Goal: Task Accomplishment & Management: Use online tool/utility

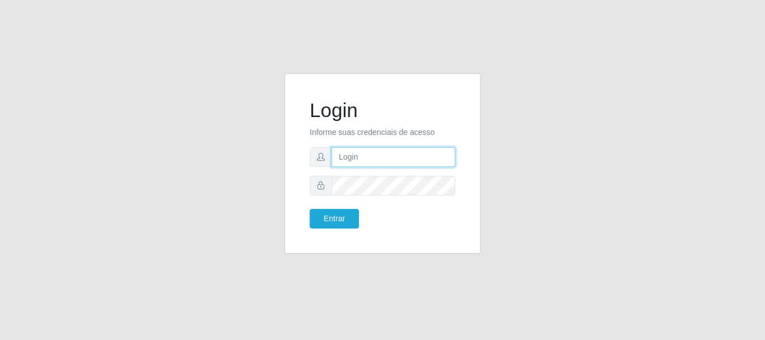
drag, startPoint x: 0, startPoint y: 0, endPoint x: 357, endPoint y: 161, distance: 391.5
click at [356, 161] on input "text" at bounding box center [394, 157] width 124 height 20
type input "Ubiratan@confglacer"
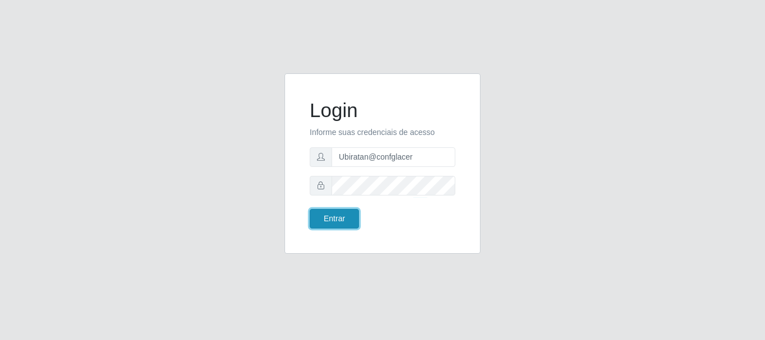
click at [326, 216] on button "Entrar" at bounding box center [334, 219] width 49 height 20
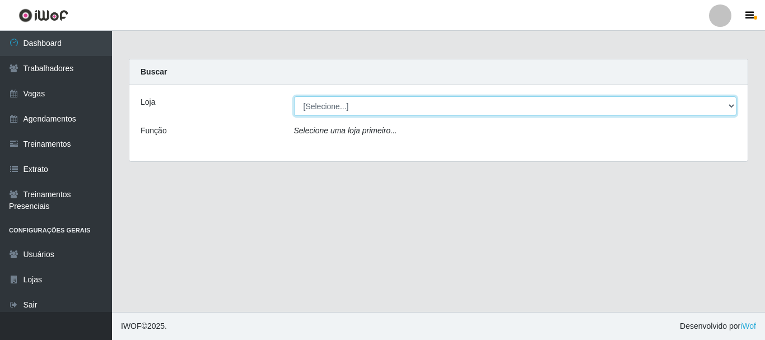
click at [400, 107] on select "[Selecione...] Glace Real Confeitaria" at bounding box center [515, 106] width 443 height 20
select select "445"
click at [294, 96] on select "[Selecione...] Glace Real Confeitaria" at bounding box center [515, 106] width 443 height 20
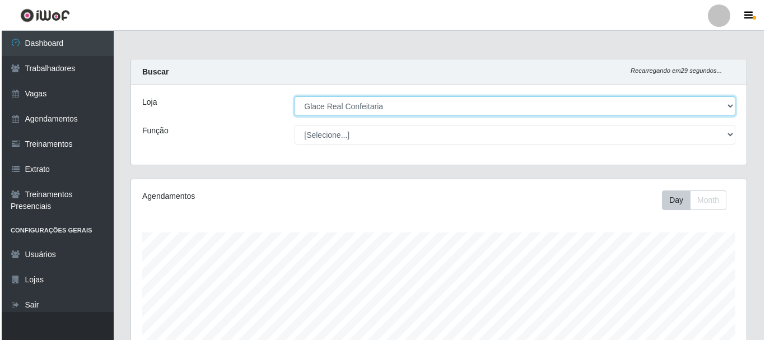
scroll to position [336, 0]
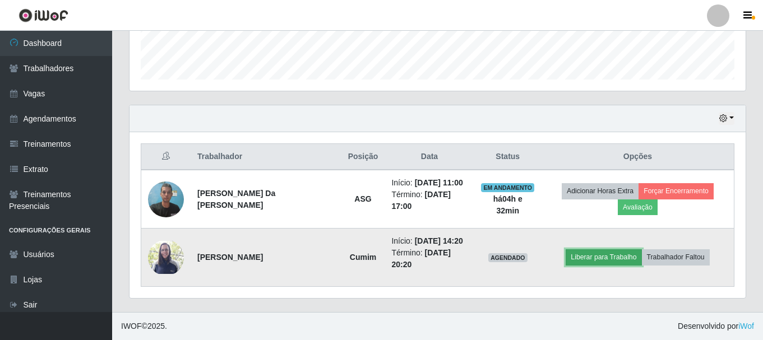
click at [614, 263] on button "Liberar para Trabalho" at bounding box center [603, 257] width 76 height 16
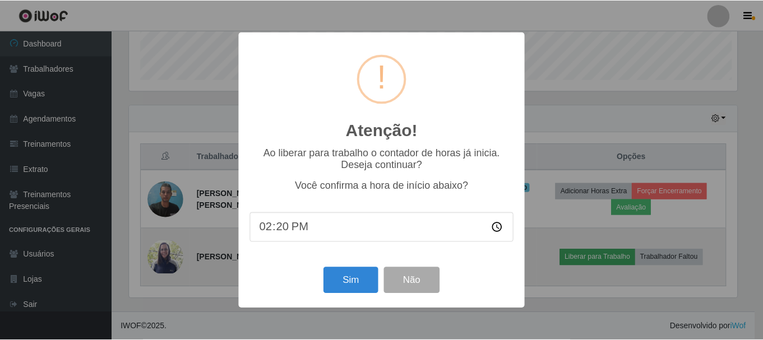
scroll to position [233, 610]
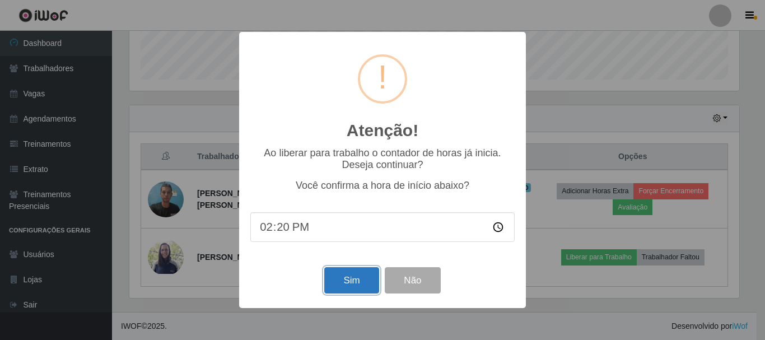
click at [350, 284] on button "Sim" at bounding box center [351, 280] width 54 height 26
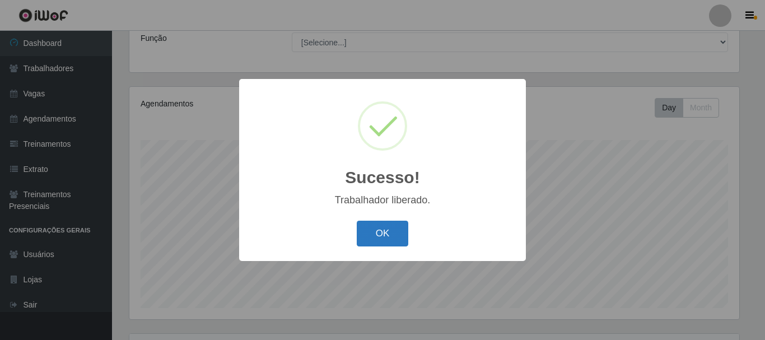
click at [368, 236] on button "OK" at bounding box center [383, 234] width 52 height 26
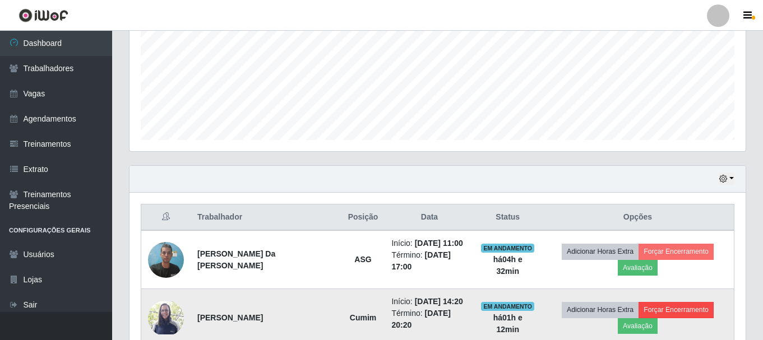
scroll to position [317, 0]
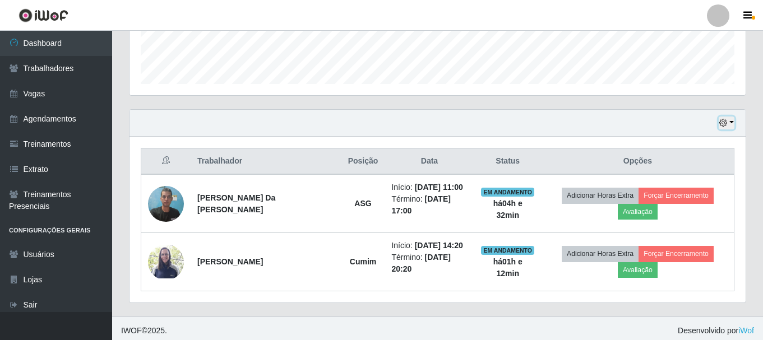
click at [729, 122] on button "button" at bounding box center [726, 123] width 16 height 13
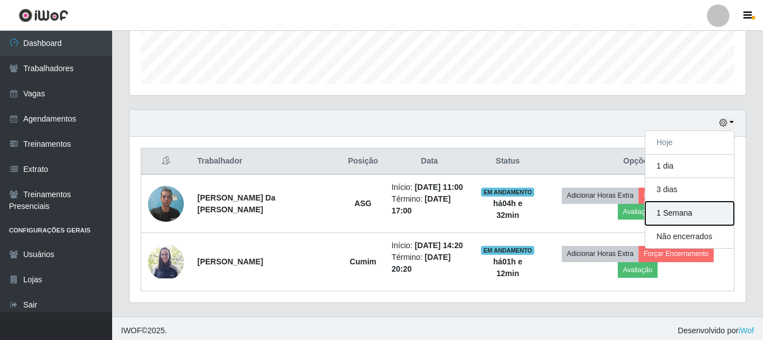
click at [677, 220] on button "1 Semana" at bounding box center [689, 214] width 89 height 24
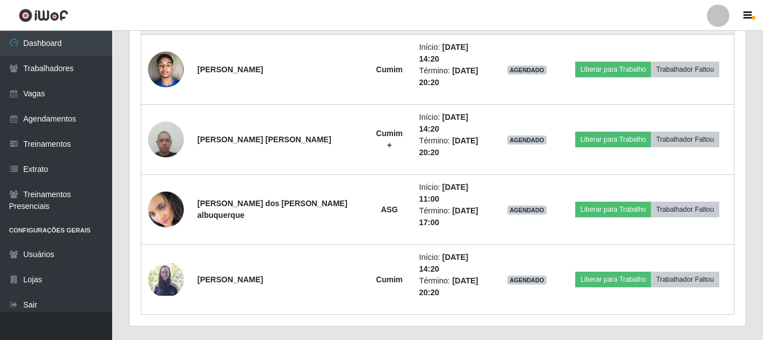
scroll to position [905, 0]
